Goal: Navigation & Orientation: Find specific page/section

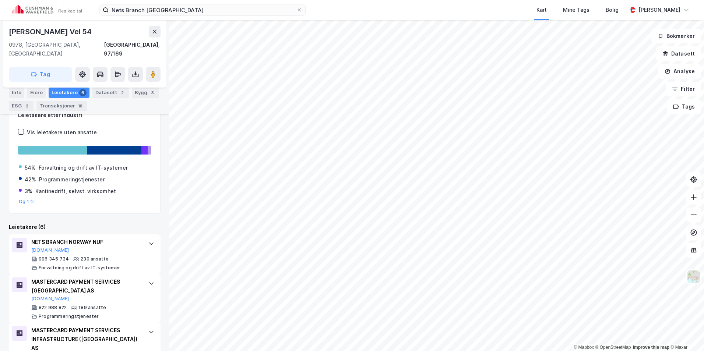
scroll to position [110, 0]
click at [39, 10] on img at bounding box center [47, 10] width 70 height 10
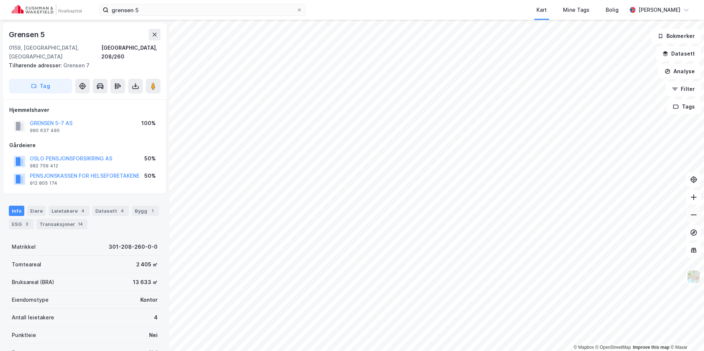
click at [694, 216] on icon at bounding box center [693, 214] width 7 height 7
click at [60, 9] on img at bounding box center [47, 10] width 70 height 10
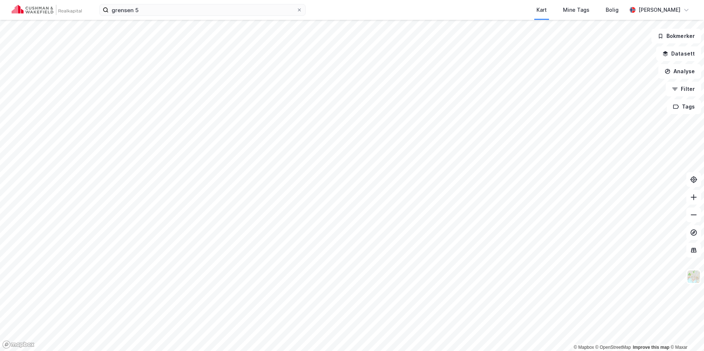
click at [61, 15] on div "grensen 5 Kart Mine Tags Bolig [PERSON_NAME]" at bounding box center [352, 10] width 704 height 20
click at [60, 12] on img at bounding box center [47, 10] width 70 height 10
